Goal: Find specific page/section: Find specific page/section

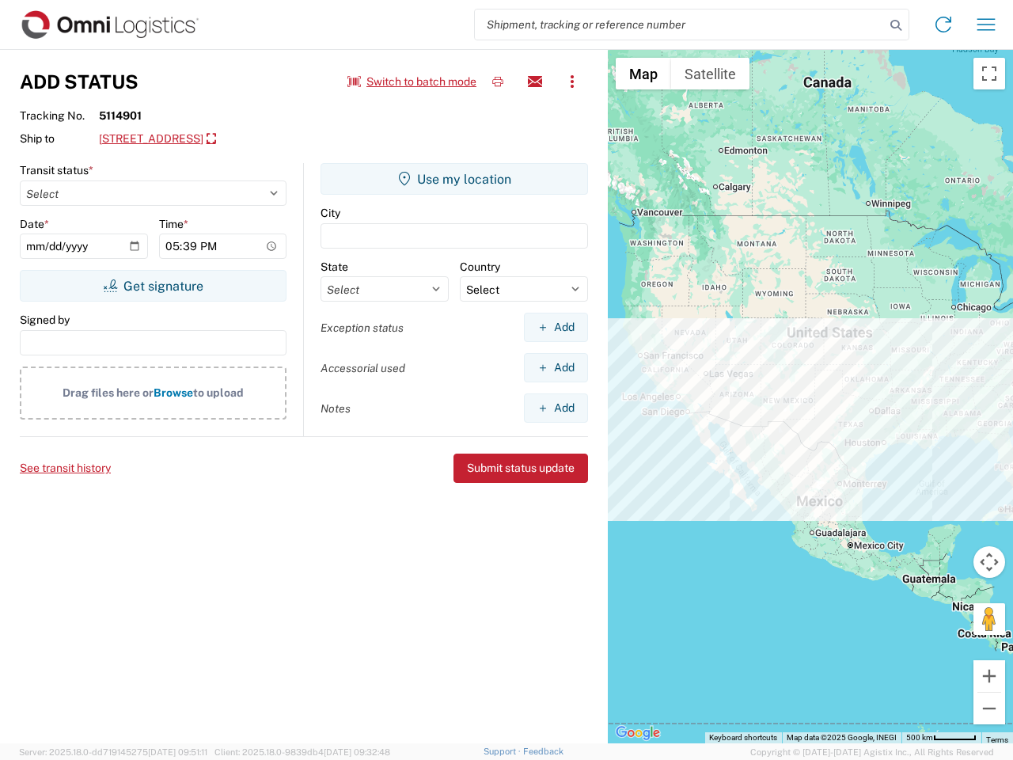
click at [680, 25] on input "search" at bounding box center [680, 24] width 410 height 30
click at [896, 25] on icon at bounding box center [896, 25] width 22 height 22
click at [944, 25] on icon at bounding box center [943, 24] width 25 height 25
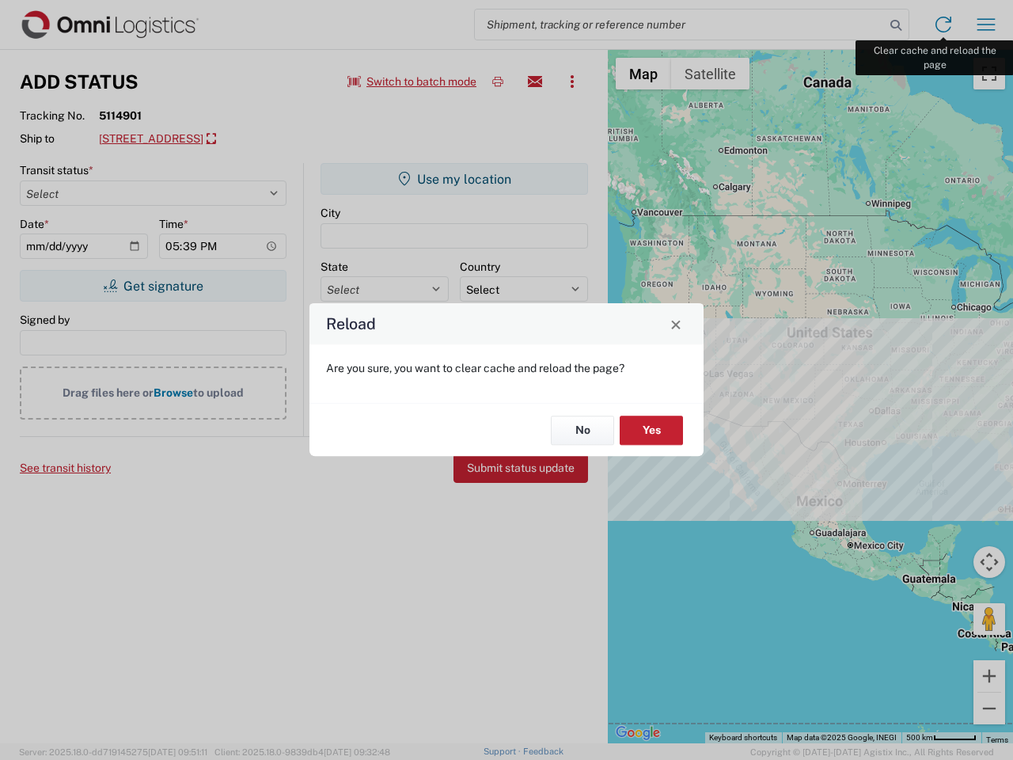
click at [986, 25] on div "Reload Are you sure, you want to clear cache and reload the page? No Yes" at bounding box center [506, 380] width 1013 height 760
click at [412, 82] on div "Reload Are you sure, you want to clear cache and reload the page? No Yes" at bounding box center [506, 380] width 1013 height 760
click at [498, 82] on div "Reload Are you sure, you want to clear cache and reload the page? No Yes" at bounding box center [506, 380] width 1013 height 760
click at [535, 82] on div "Reload Are you sure, you want to clear cache and reload the page? No Yes" at bounding box center [506, 380] width 1013 height 760
click at [572, 82] on div "Reload Are you sure, you want to clear cache and reload the page? No Yes" at bounding box center [506, 380] width 1013 height 760
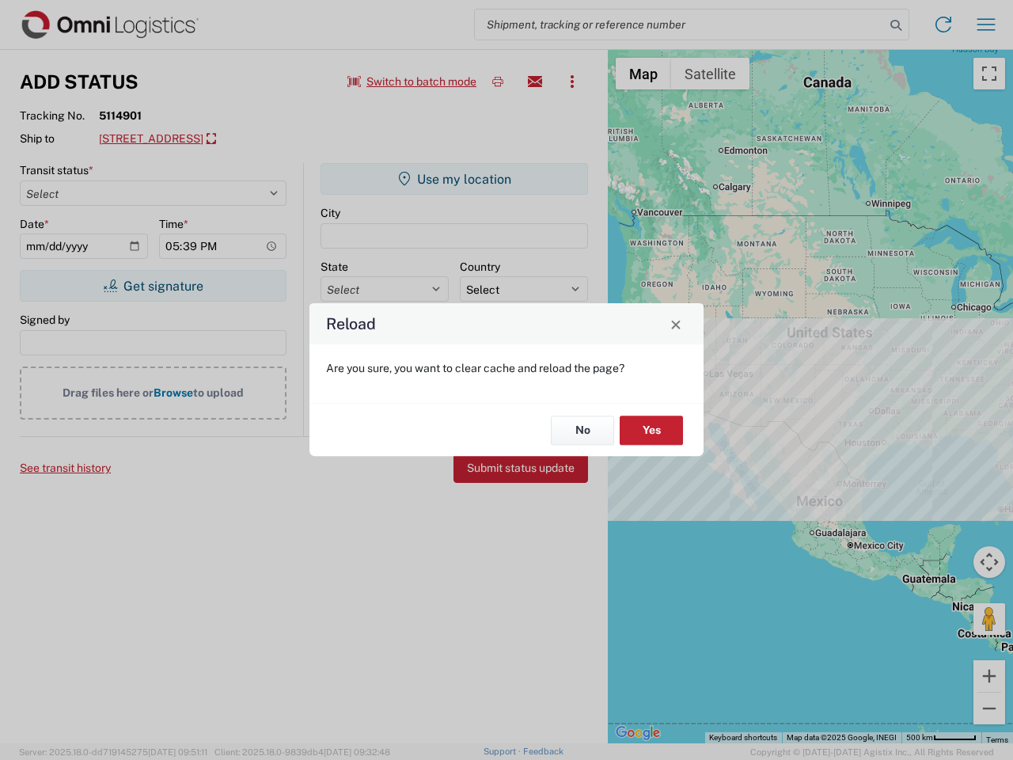
click at [242, 139] on div "Reload Are you sure, you want to clear cache and reload the page? No Yes" at bounding box center [506, 380] width 1013 height 760
click at [153, 286] on div "Reload Are you sure, you want to clear cache and reload the page? No Yes" at bounding box center [506, 380] width 1013 height 760
